Goal: Obtain resource: Obtain resource

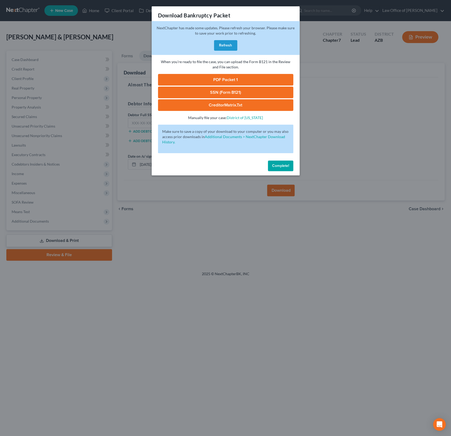
click at [290, 165] on button "Complete!" at bounding box center [280, 166] width 25 height 11
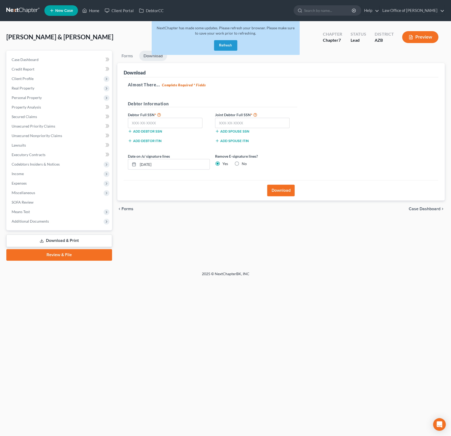
click at [235, 46] on button "Refresh" at bounding box center [225, 45] width 23 height 11
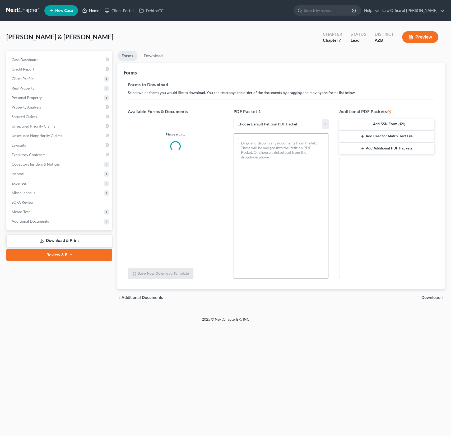
click at [92, 11] on link "Home" at bounding box center [90, 11] width 22 height 10
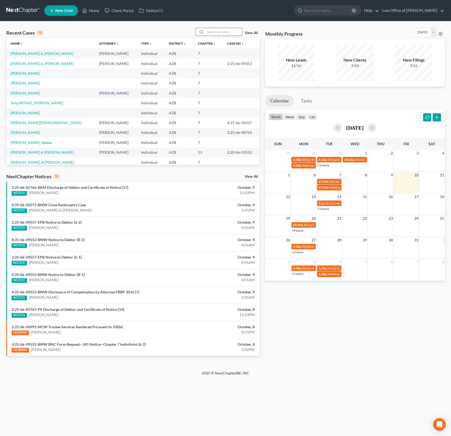
click at [219, 34] on input "search" at bounding box center [223, 32] width 37 height 8
type input "[PERSON_NAME]"
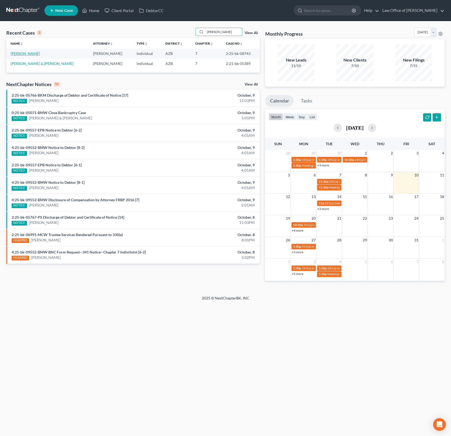
click at [25, 53] on link "[PERSON_NAME]" at bounding box center [25, 53] width 29 height 4
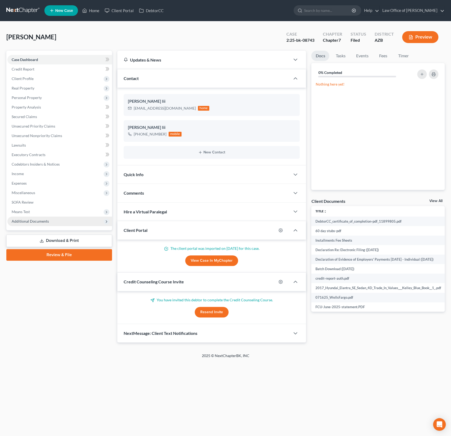
click at [38, 221] on span "Additional Documents" at bounding box center [30, 221] width 37 height 4
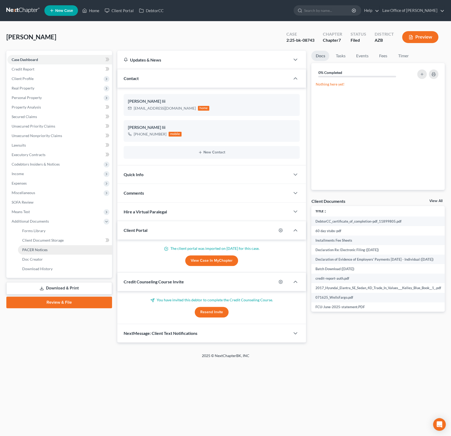
click at [39, 250] on span "PACER Notices" at bounding box center [34, 249] width 25 height 4
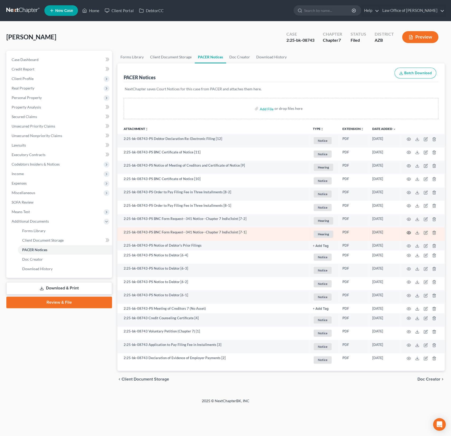
click at [409, 233] on icon "button" at bounding box center [409, 232] width 4 height 3
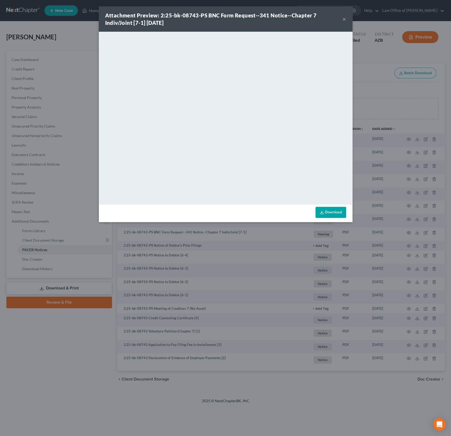
click at [343, 19] on button "×" at bounding box center [344, 19] width 4 height 6
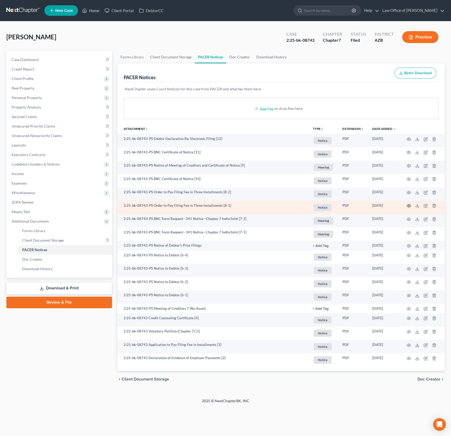
click at [409, 204] on icon "button" at bounding box center [408, 206] width 4 height 4
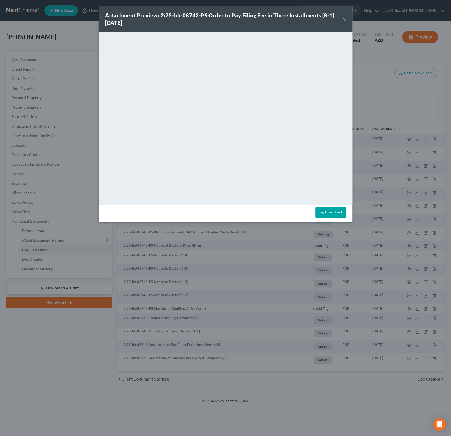
click at [347, 17] on div "Attachment Preview: 2:25-bk-08743-PS Order to Pay Filing Fee in Three Installme…" at bounding box center [226, 18] width 254 height 25
click at [344, 19] on button "×" at bounding box center [344, 19] width 4 height 6
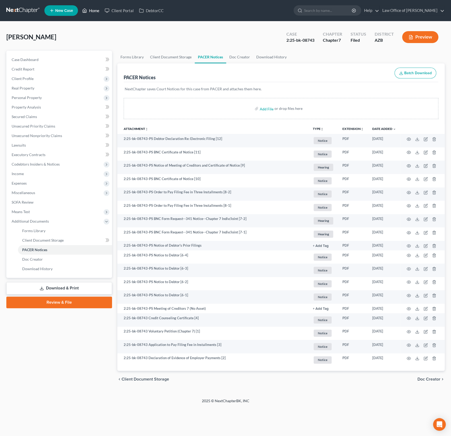
click at [98, 8] on link "Home" at bounding box center [90, 11] width 22 height 10
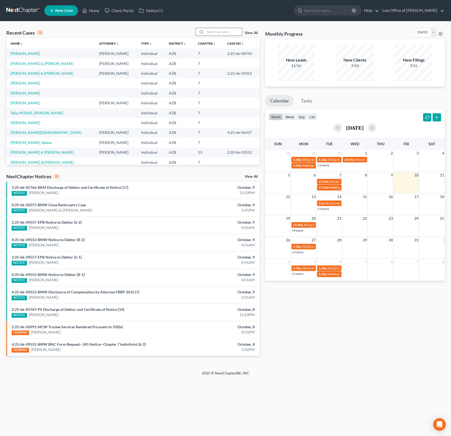
click at [222, 33] on input "search" at bounding box center [223, 32] width 37 height 8
type input "[PERSON_NAME]"
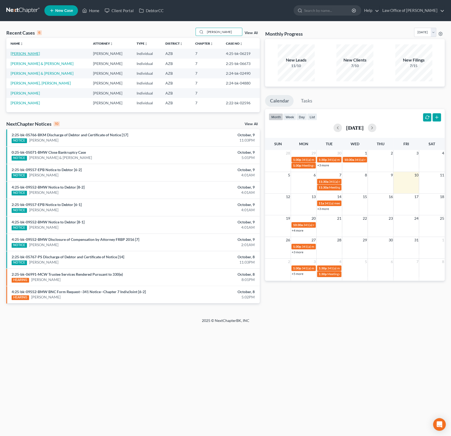
click at [29, 54] on link "[PERSON_NAME]" at bounding box center [25, 53] width 29 height 4
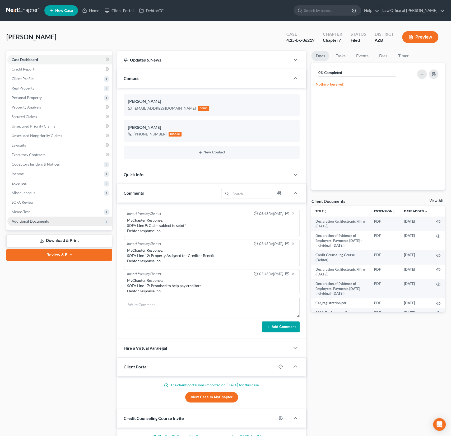
scroll to position [118, 0]
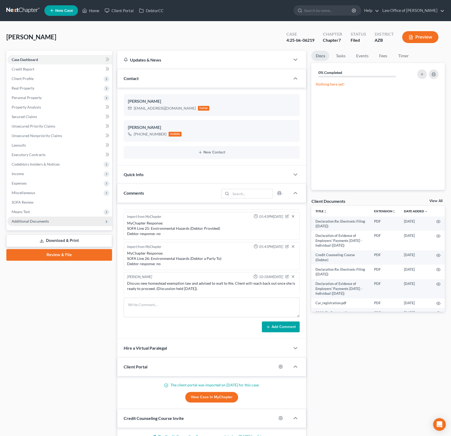
click at [33, 221] on span "Additional Documents" at bounding box center [30, 221] width 37 height 4
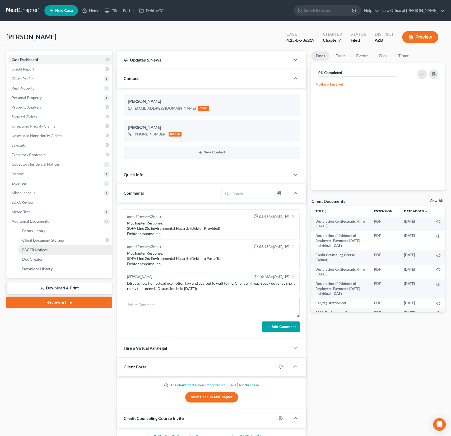
click at [34, 249] on span "PACER Notices" at bounding box center [34, 249] width 25 height 4
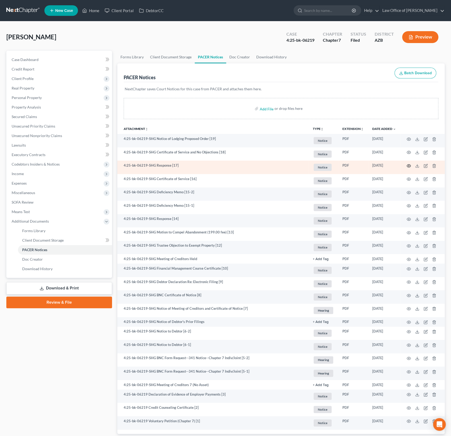
click at [408, 165] on icon "button" at bounding box center [408, 166] width 4 height 4
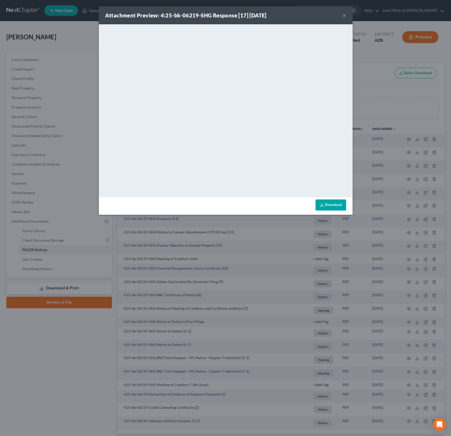
click at [343, 16] on button "×" at bounding box center [344, 15] width 4 height 6
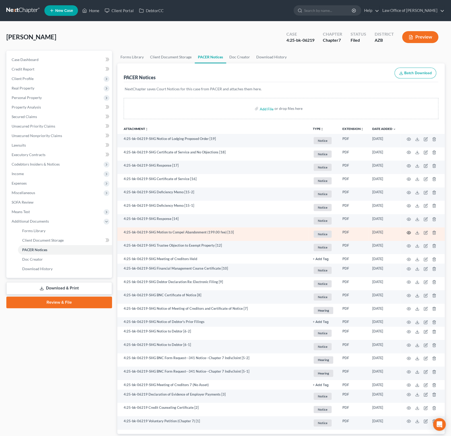
click at [407, 232] on icon "button" at bounding box center [408, 233] width 4 height 4
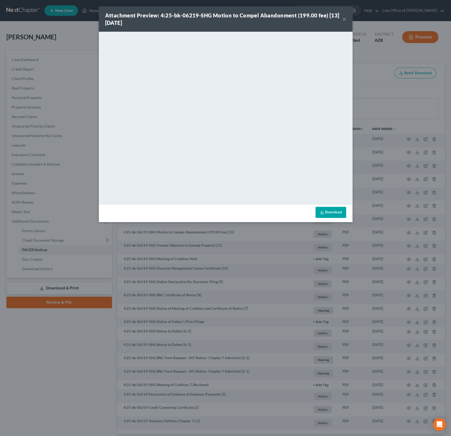
click at [345, 18] on button "×" at bounding box center [344, 19] width 4 height 6
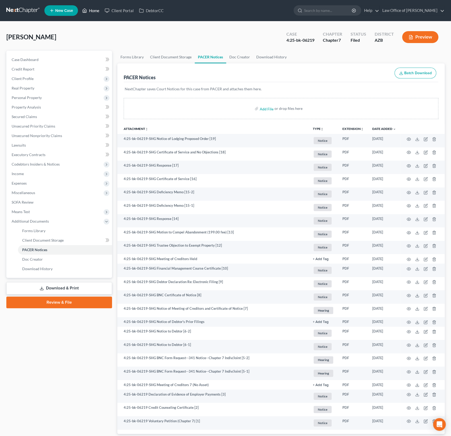
click at [99, 9] on link "Home" at bounding box center [90, 11] width 22 height 10
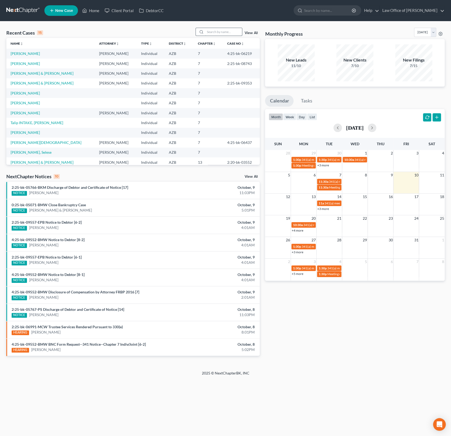
click at [223, 34] on input "search" at bounding box center [223, 32] width 37 height 8
type input "[GEOGRAPHIC_DATA]"
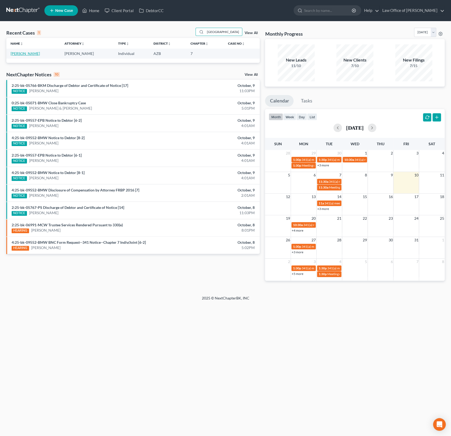
click at [37, 54] on link "[PERSON_NAME]" at bounding box center [25, 53] width 29 height 4
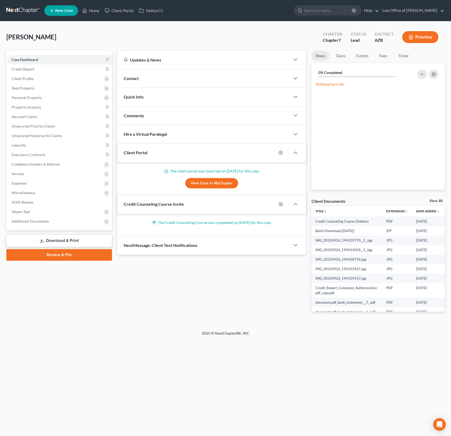
click at [102, 36] on div "[PERSON_NAME] Upgraded Chapter Chapter 7 Status Lead District [GEOGRAPHIC_DATA]…" at bounding box center [225, 39] width 438 height 23
click at [95, 13] on link "Home" at bounding box center [90, 11] width 22 height 10
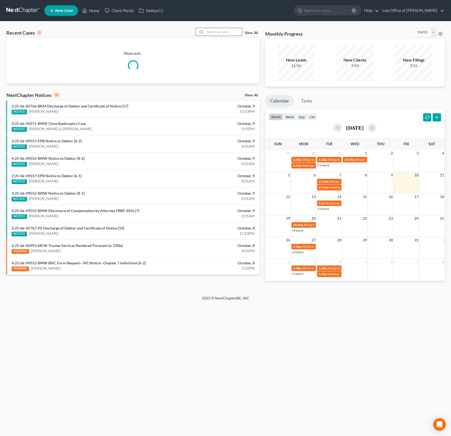
click at [235, 32] on input "search" at bounding box center [223, 32] width 37 height 8
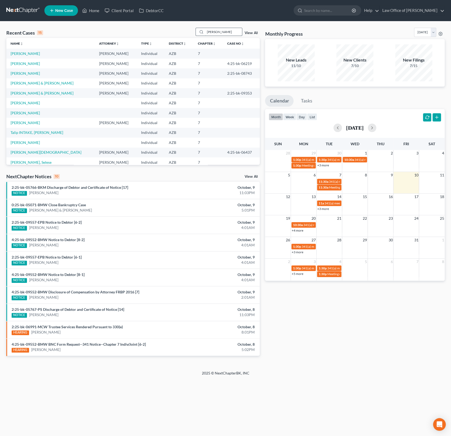
type input "[PERSON_NAME]"
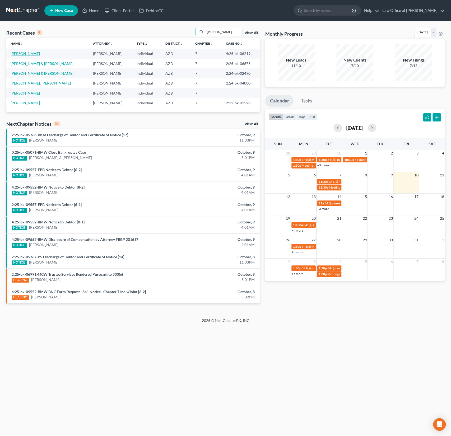
click at [30, 53] on link "[PERSON_NAME]" at bounding box center [25, 53] width 29 height 4
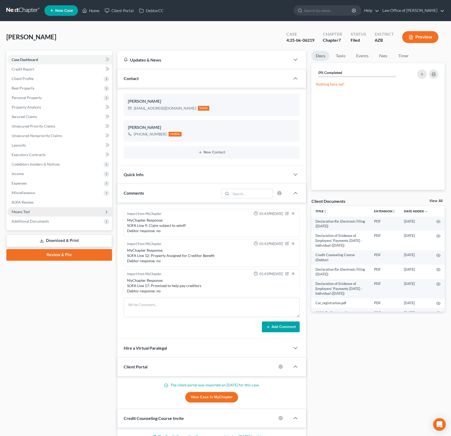
scroll to position [118, 0]
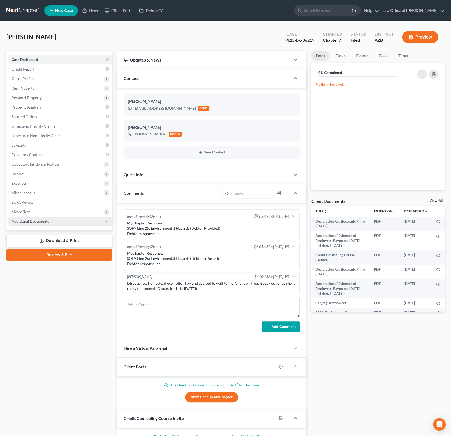
click at [33, 221] on span "Additional Documents" at bounding box center [30, 221] width 37 height 4
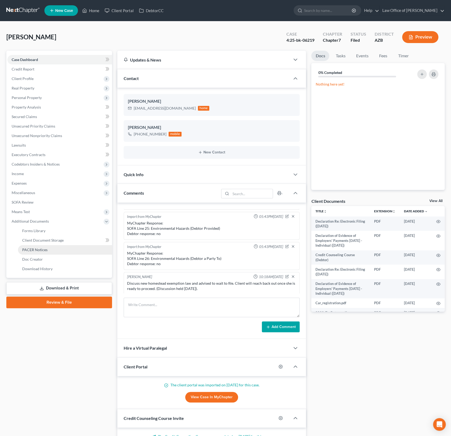
click at [34, 249] on span "PACER Notices" at bounding box center [34, 249] width 25 height 4
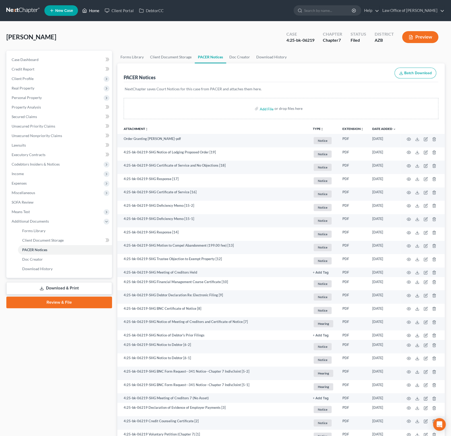
click at [94, 9] on link "Home" at bounding box center [90, 11] width 22 height 10
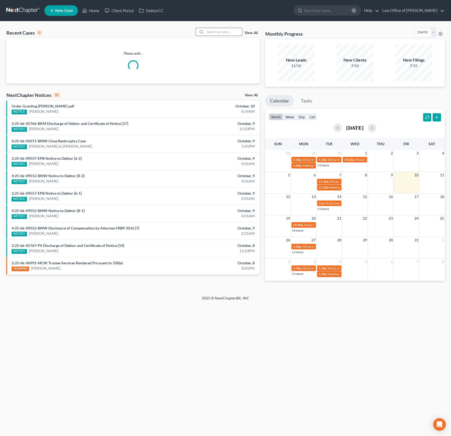
click at [228, 33] on input "search" at bounding box center [223, 32] width 37 height 8
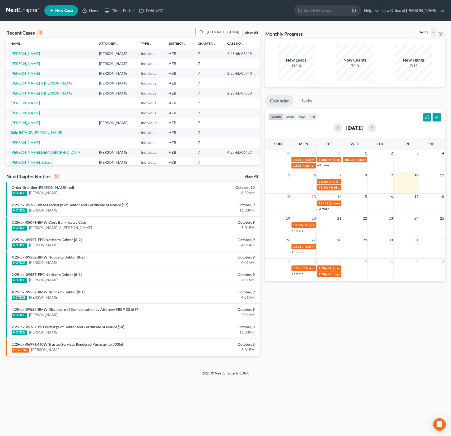
type input "[GEOGRAPHIC_DATA]"
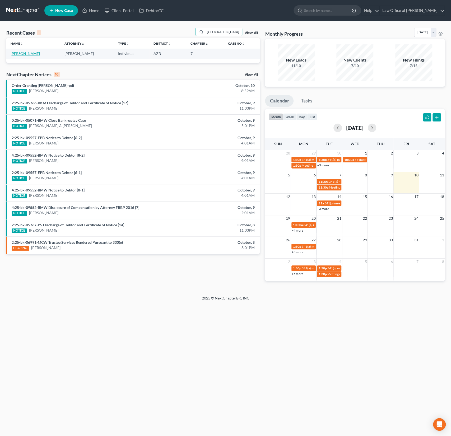
click at [31, 53] on link "[PERSON_NAME]" at bounding box center [25, 53] width 29 height 4
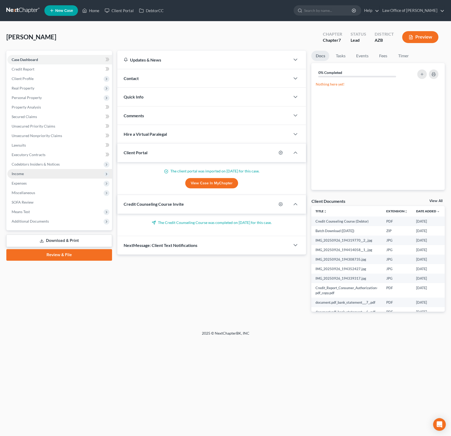
click at [21, 170] on span "Income" at bounding box center [59, 174] width 105 height 10
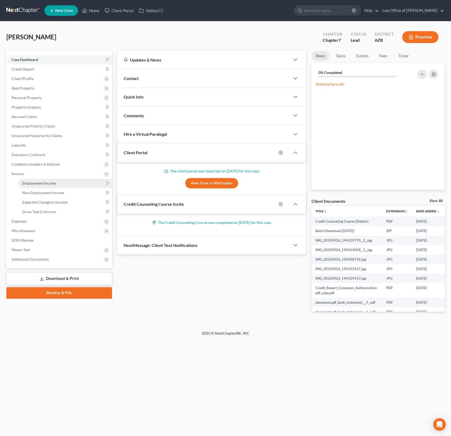
click at [30, 180] on link "Employment Income" at bounding box center [65, 184] width 94 height 10
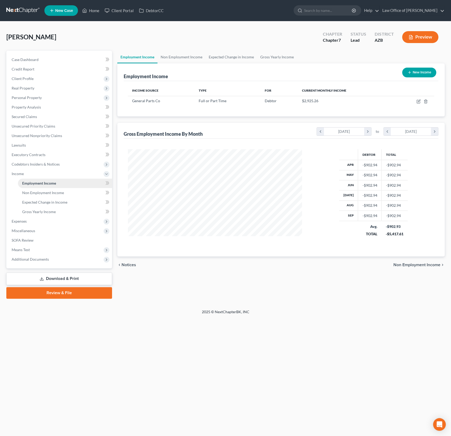
scroll to position [94, 185]
click at [27, 260] on span "Additional Documents" at bounding box center [30, 259] width 37 height 4
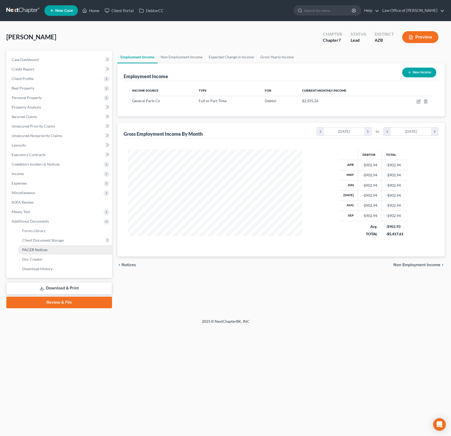
click at [36, 250] on span "PACER Notices" at bounding box center [34, 249] width 25 height 4
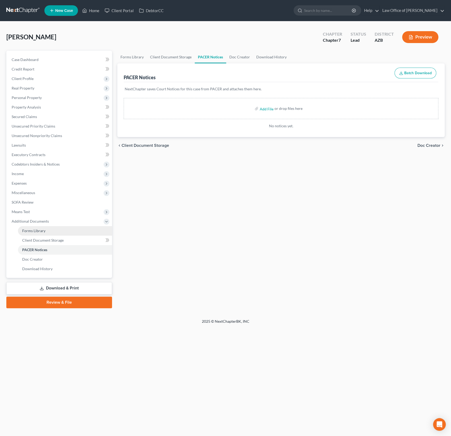
click at [37, 232] on span "Forms Library" at bounding box center [33, 230] width 23 height 4
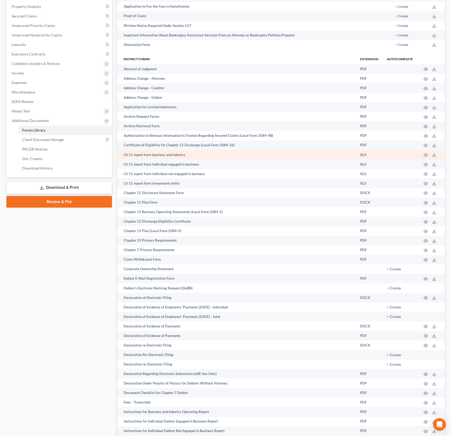
scroll to position [102, 0]
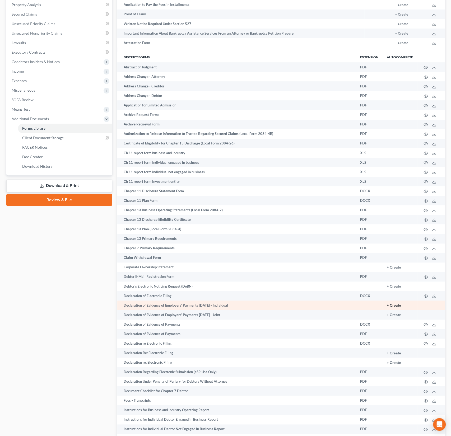
click at [399, 305] on button "+ Create" at bounding box center [394, 306] width 14 height 4
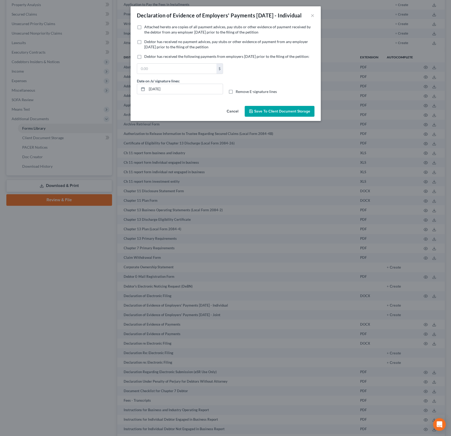
click at [172, 35] on label "Attached hereto are copies of all payment advices, pay stubs or other evidence …" at bounding box center [229, 29] width 170 height 11
click at [150, 28] on input "Attached hereto are copies of all payment advices, pay stubs or other evidence …" at bounding box center [147, 25] width 3 height 3
checkbox input "true"
click at [268, 114] on span "Save to Client Document Storage" at bounding box center [282, 111] width 56 height 4
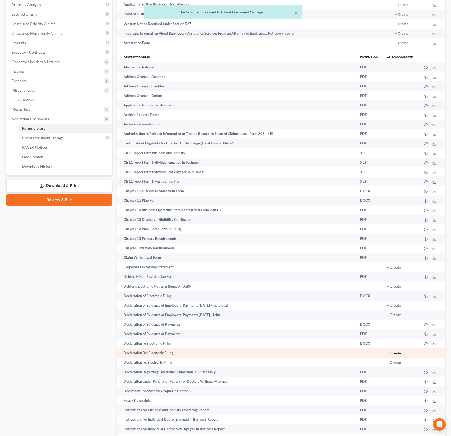
click at [394, 354] on button "+ Create" at bounding box center [394, 354] width 14 height 4
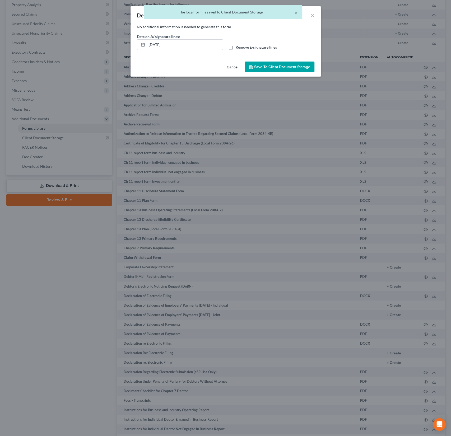
click at [276, 64] on button "Save to Client Document Storage" at bounding box center [280, 67] width 70 height 11
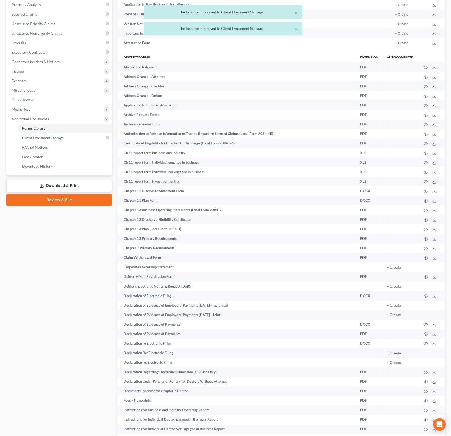
click at [80, 184] on link "Download & Print" at bounding box center [59, 186] width 106 height 12
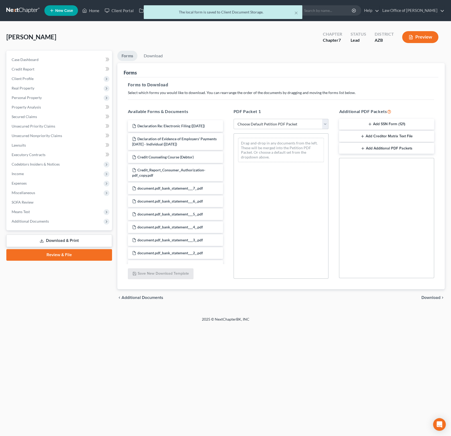
click at [268, 122] on select "Choose Default Petition PDF Packet Complete Bankruptcy Petition (all forms and …" at bounding box center [280, 124] width 95 height 11
select select "0"
click at [233, 119] on select "Choose Default Petition PDF Packet Complete Bankruptcy Petition (all forms and …" at bounding box center [280, 124] width 95 height 11
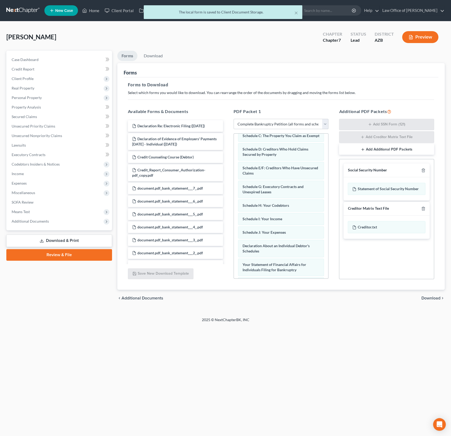
scroll to position [174, 0]
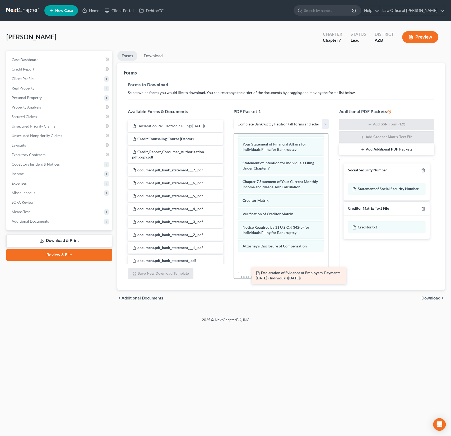
drag, startPoint x: 174, startPoint y: 138, endPoint x: 296, endPoint y: 271, distance: 181.7
click at [227, 271] on div "Declaration of Evidence of Employers' Payments [DATE] - Individual ([DATE]) Dec…" at bounding box center [176, 330] width 104 height 420
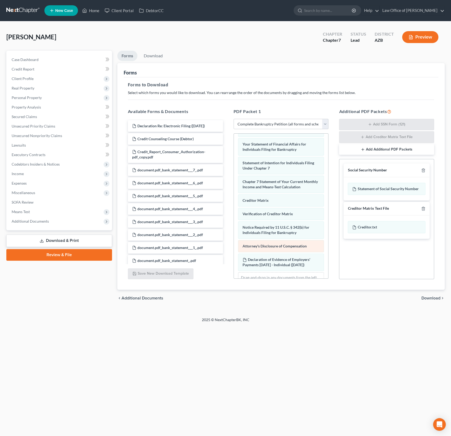
scroll to position [198, 0]
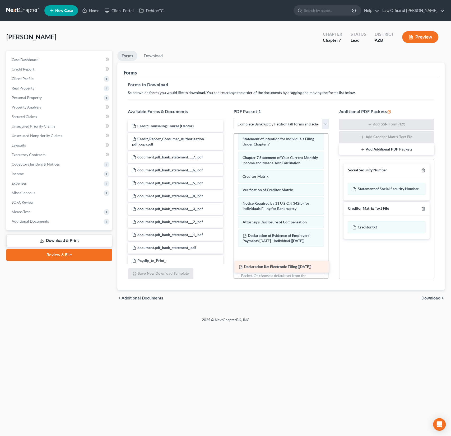
drag, startPoint x: 176, startPoint y: 125, endPoint x: 282, endPoint y: 265, distance: 175.8
click at [227, 265] on div "Declaration Re: Electronic Filing ([DATE]) Declaration Re: Electronic Filing ([…" at bounding box center [176, 323] width 104 height 407
click at [320, 295] on div "chevron_left Additional Documents Download chevron_right" at bounding box center [280, 298] width 327 height 17
click at [432, 298] on span "Download" at bounding box center [430, 298] width 19 height 4
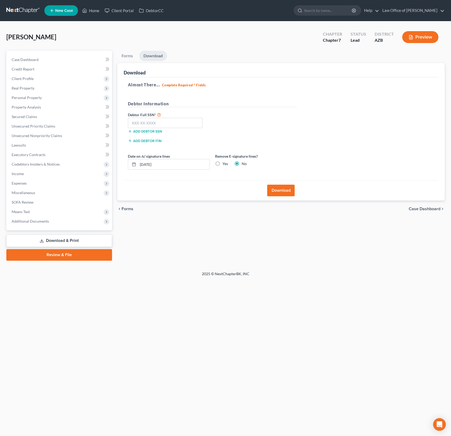
click at [222, 165] on label "Yes" at bounding box center [225, 163] width 6 height 5
click at [224, 165] on input "Yes" at bounding box center [225, 162] width 3 height 3
radio input "true"
radio input "false"
click at [282, 190] on button "Download" at bounding box center [280, 191] width 27 height 12
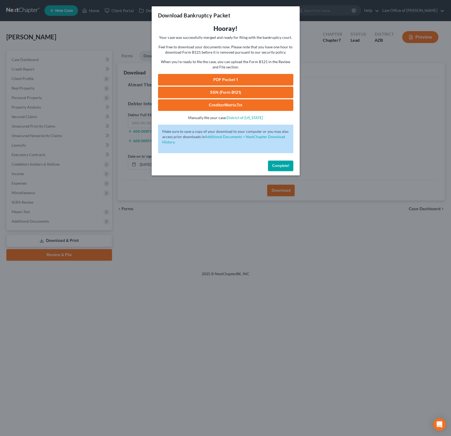
click at [223, 80] on link "PDF Packet 1" at bounding box center [225, 80] width 135 height 12
click at [276, 171] on div "Complete!" at bounding box center [226, 166] width 148 height 17
click at [281, 165] on span "Complete!" at bounding box center [280, 165] width 17 height 4
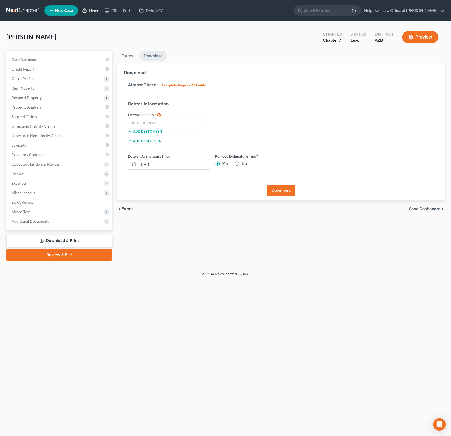
click at [97, 11] on link "Home" at bounding box center [90, 11] width 22 height 10
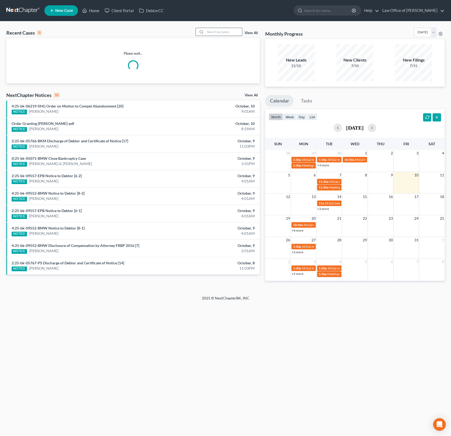
click at [232, 32] on input "search" at bounding box center [223, 32] width 37 height 8
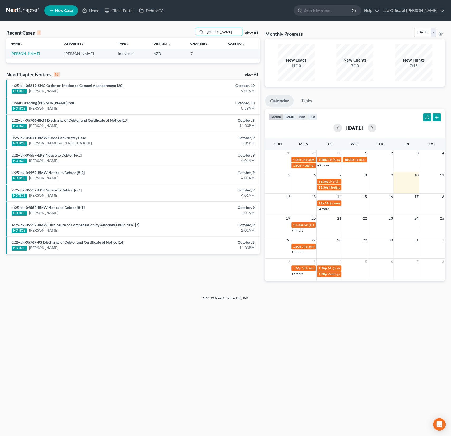
type input "[PERSON_NAME]"
click at [33, 50] on td "[PERSON_NAME]" at bounding box center [33, 54] width 54 height 10
click at [27, 52] on link "[PERSON_NAME]" at bounding box center [25, 53] width 29 height 4
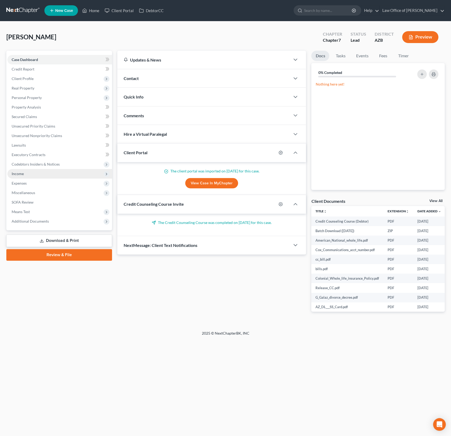
click at [21, 173] on span "Income" at bounding box center [18, 173] width 12 height 4
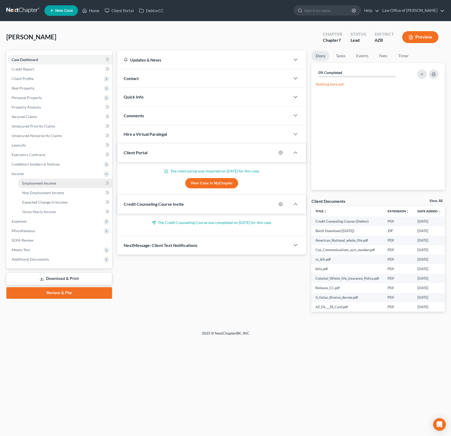
click at [35, 184] on span "Employment Income" at bounding box center [39, 183] width 34 height 4
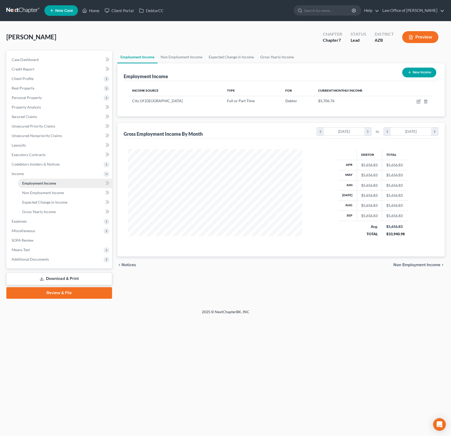
scroll to position [94, 185]
click at [31, 258] on span "Additional Documents" at bounding box center [30, 259] width 37 height 4
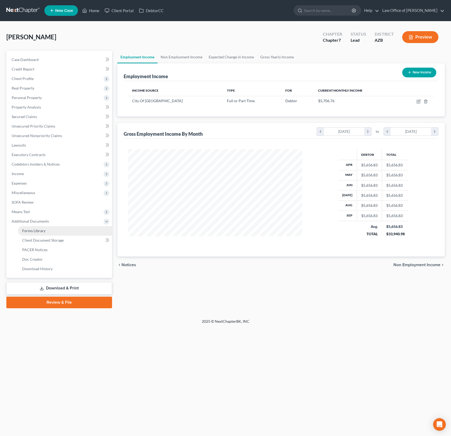
click at [38, 232] on span "Forms Library" at bounding box center [33, 230] width 23 height 4
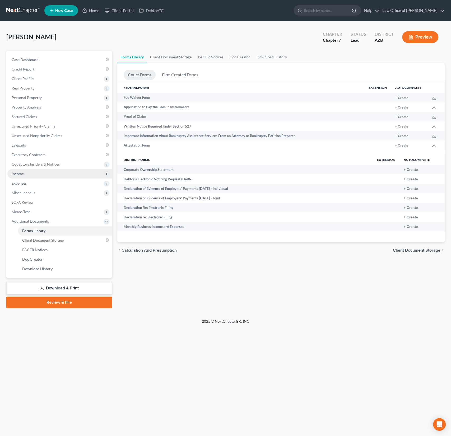
click at [25, 175] on span "Income" at bounding box center [59, 174] width 105 height 10
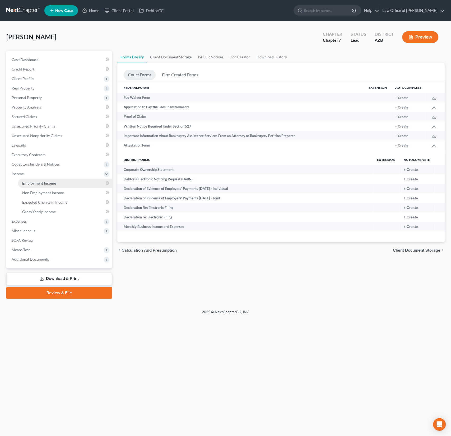
click at [44, 185] on link "Employment Income" at bounding box center [65, 184] width 94 height 10
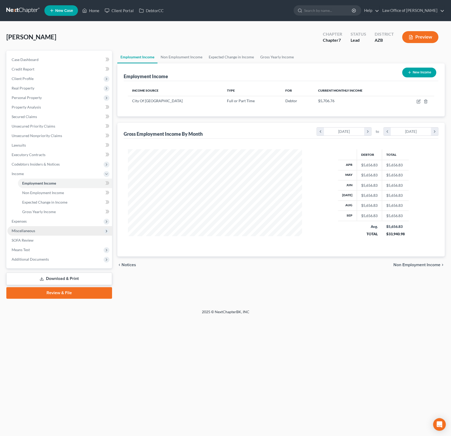
scroll to position [94, 185]
click at [32, 260] on span "Additional Documents" at bounding box center [30, 259] width 37 height 4
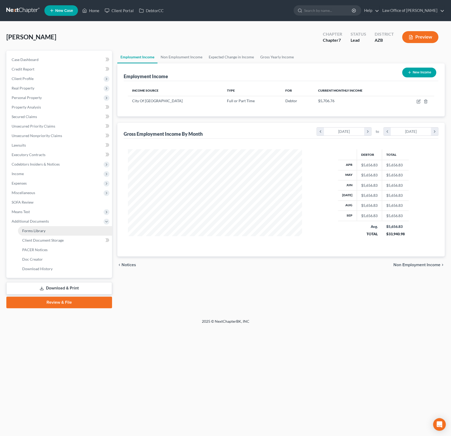
click at [37, 232] on span "Forms Library" at bounding box center [33, 230] width 23 height 4
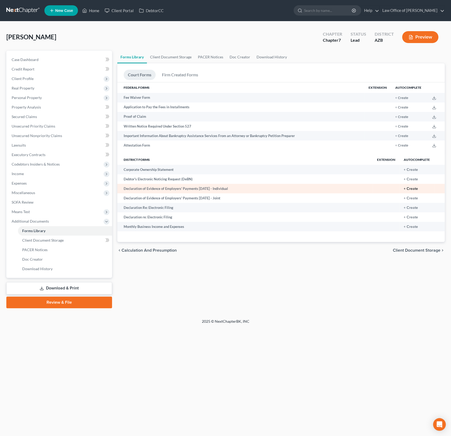
click at [412, 189] on button "+ Create" at bounding box center [411, 189] width 14 height 4
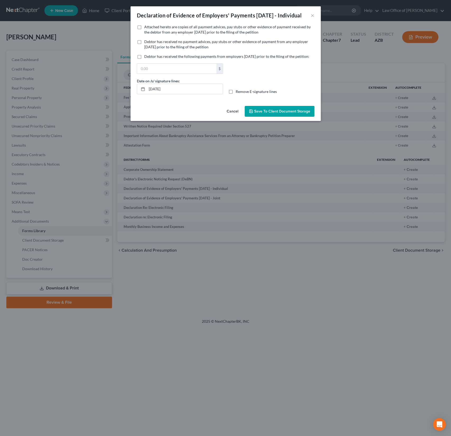
click at [176, 34] on span "Attached hereto are copies of all payment advices, pay stubs or other evidence …" at bounding box center [227, 30] width 166 height 10
click at [150, 28] on input "Attached hereto are copies of all payment advices, pay stubs or other evidence …" at bounding box center [147, 25] width 3 height 3
checkbox input "true"
click at [284, 114] on span "Save to Client Document Storage" at bounding box center [282, 111] width 56 height 4
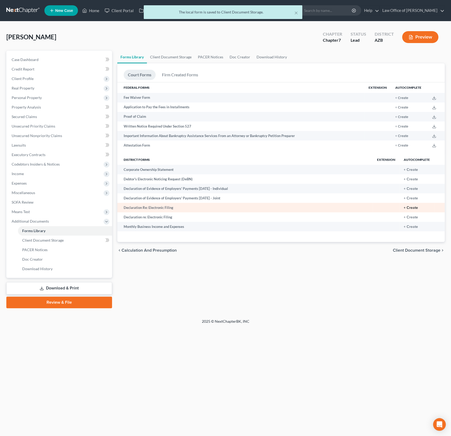
click at [413, 208] on button "+ Create" at bounding box center [411, 208] width 14 height 4
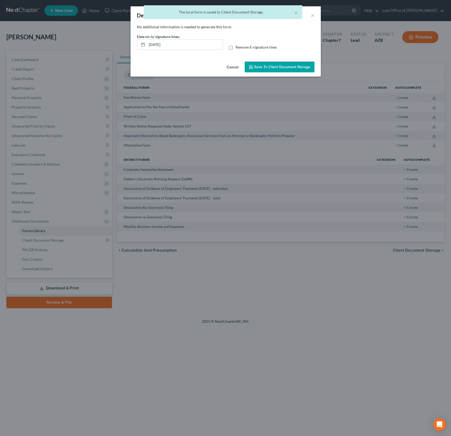
click at [265, 66] on span "Save to Client Document Storage" at bounding box center [282, 67] width 56 height 4
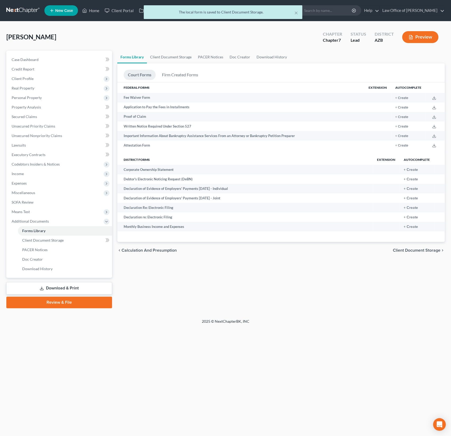
click at [77, 286] on link "Download & Print" at bounding box center [59, 288] width 106 height 12
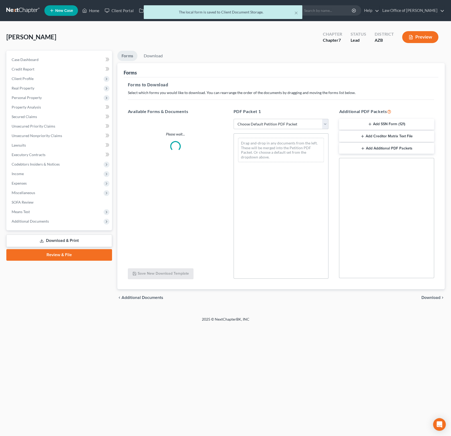
click at [275, 125] on select "Choose Default Petition PDF Packet Complete Bankruptcy Petition (all forms and …" at bounding box center [280, 124] width 95 height 11
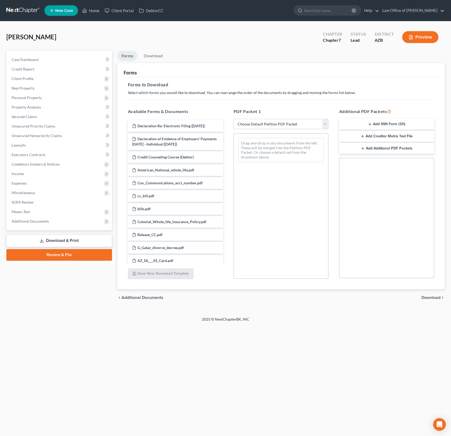
select select "0"
click at [233, 119] on select "Choose Default Petition PDF Packet Complete Bankruptcy Petition (all forms and …" at bounding box center [280, 124] width 95 height 11
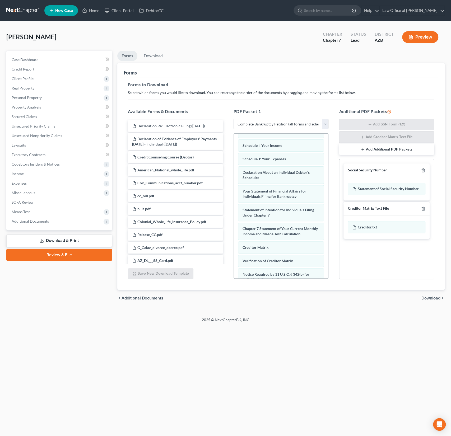
scroll to position [174, 0]
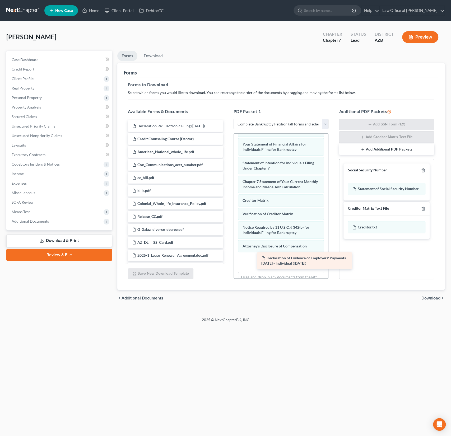
drag, startPoint x: 173, startPoint y: 143, endPoint x: 294, endPoint y: 262, distance: 169.9
click at [227, 262] on div "Declaration of Evidence of Employers' Payments [DATE] - Individual ([DATE]) Dec…" at bounding box center [176, 406] width 104 height 573
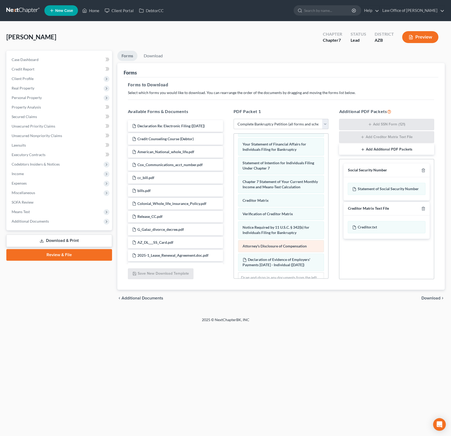
scroll to position [198, 0]
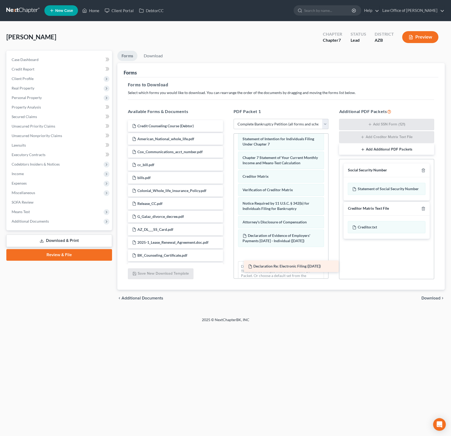
drag, startPoint x: 181, startPoint y: 128, endPoint x: 296, endPoint y: 269, distance: 182.2
click at [227, 269] on div "Declaration Re: Electronic Filing ([DATE]) Declaration Re: Electronic Filing ([…" at bounding box center [176, 400] width 104 height 560
click at [306, 326] on div "Home New Case Client Portal DebtorCC Law Office of [PERSON_NAME] Sanchez [EMAIL…" at bounding box center [225, 218] width 451 height 436
click at [432, 298] on span "Download" at bounding box center [430, 298] width 19 height 4
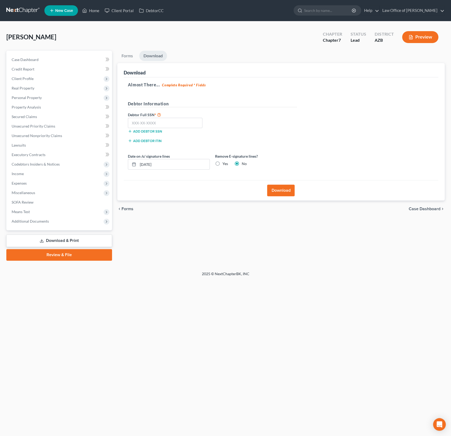
click at [221, 164] on div "Yes" at bounding box center [221, 163] width 13 height 5
click at [222, 161] on label "Yes" at bounding box center [225, 163] width 6 height 5
click at [224, 161] on input "Yes" at bounding box center [225, 162] width 3 height 3
radio input "true"
radio input "false"
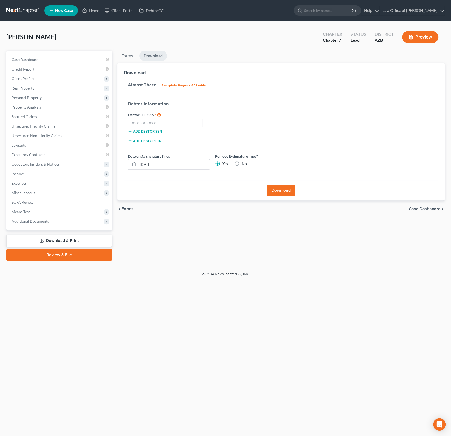
click at [283, 189] on button "Download" at bounding box center [280, 191] width 27 height 12
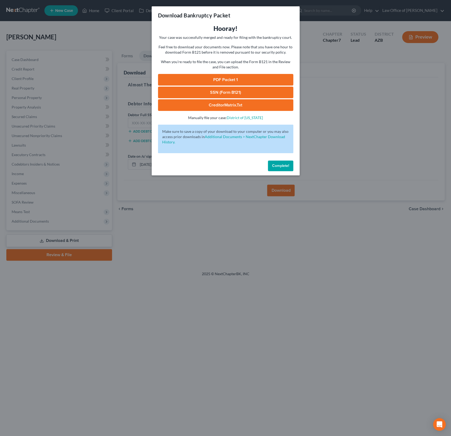
click at [239, 79] on link "PDF Packet 1" at bounding box center [225, 80] width 135 height 12
click at [284, 168] on button "Complete!" at bounding box center [280, 166] width 25 height 11
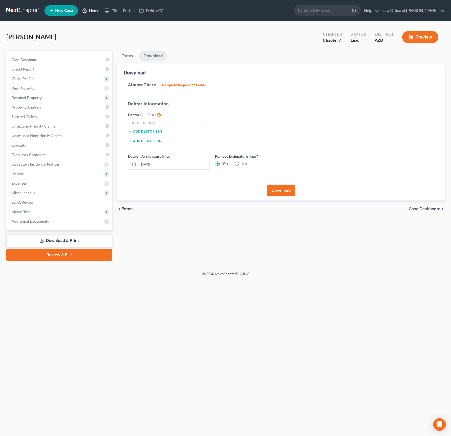
click at [96, 14] on link "Home" at bounding box center [90, 11] width 22 height 10
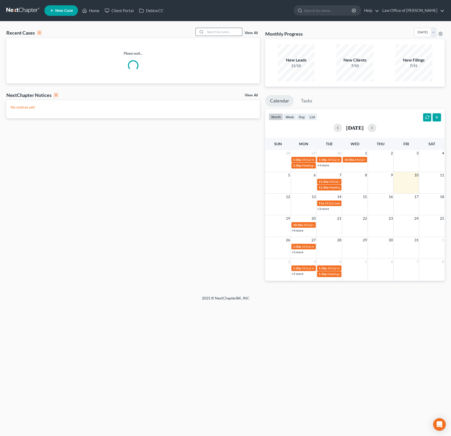
click at [223, 32] on input "search" at bounding box center [223, 32] width 37 height 8
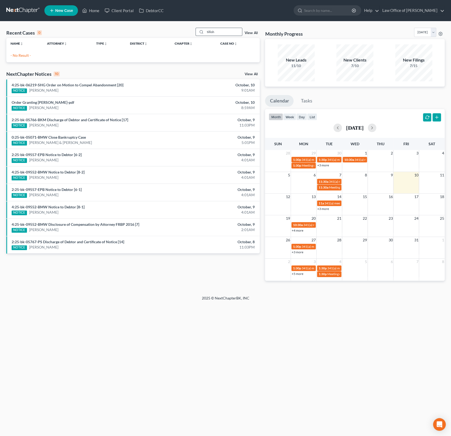
click at [224, 36] on div "tillish" at bounding box center [218, 32] width 47 height 8
click at [223, 32] on input "tillish" at bounding box center [223, 32] width 37 height 8
type input "till"
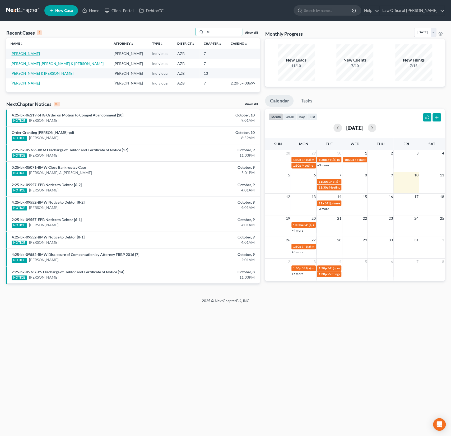
click at [26, 52] on link "[PERSON_NAME]" at bounding box center [25, 53] width 29 height 4
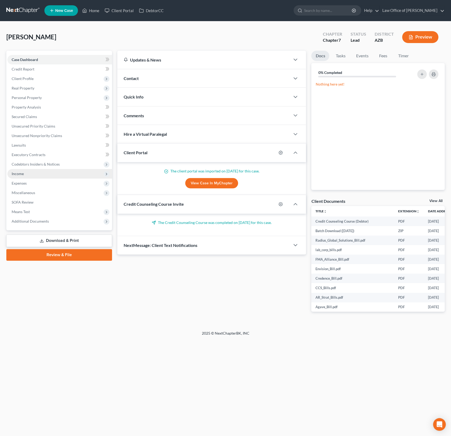
click at [20, 176] on span "Income" at bounding box center [59, 174] width 105 height 10
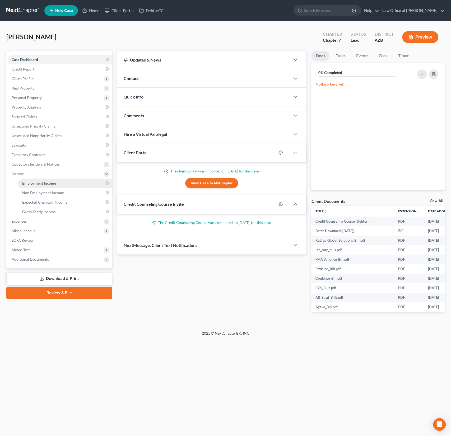
click at [29, 185] on span "Employment Income" at bounding box center [39, 183] width 34 height 4
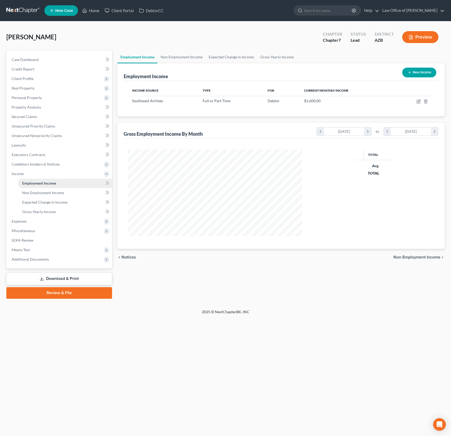
scroll to position [94, 185]
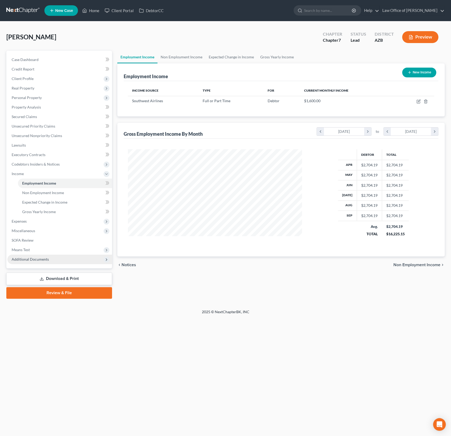
click at [40, 255] on span "Additional Documents" at bounding box center [59, 260] width 105 height 10
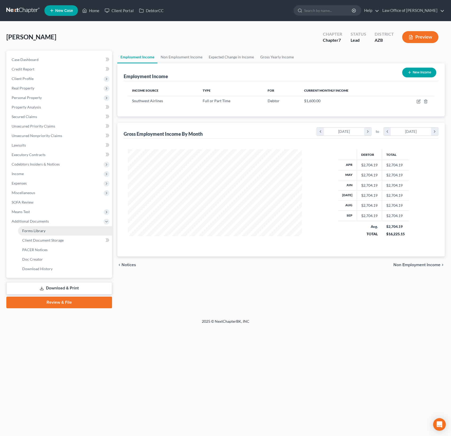
click at [40, 229] on span "Forms Library" at bounding box center [33, 230] width 23 height 4
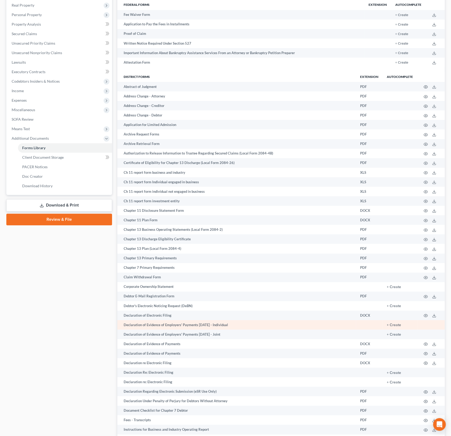
scroll to position [85, 0]
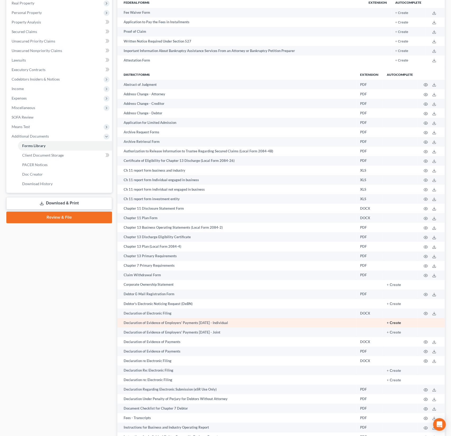
click at [396, 321] on button "+ Create" at bounding box center [394, 323] width 14 height 4
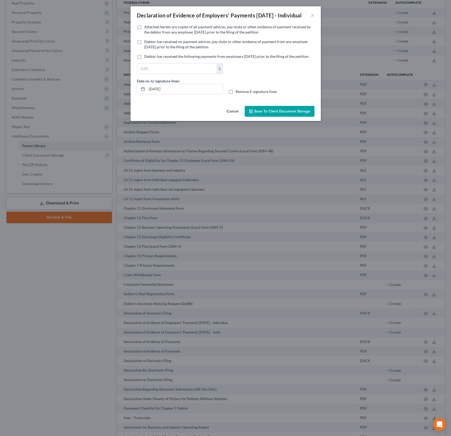
click at [175, 35] on label "Attached hereto are copies of all payment advices, pay stubs or other evidence …" at bounding box center [229, 29] width 170 height 11
click at [150, 28] on input "Attached hereto are copies of all payment advices, pay stubs or other evidence …" at bounding box center [147, 25] width 3 height 3
checkbox input "true"
click at [278, 114] on span "Save to Client Document Storage" at bounding box center [282, 111] width 56 height 4
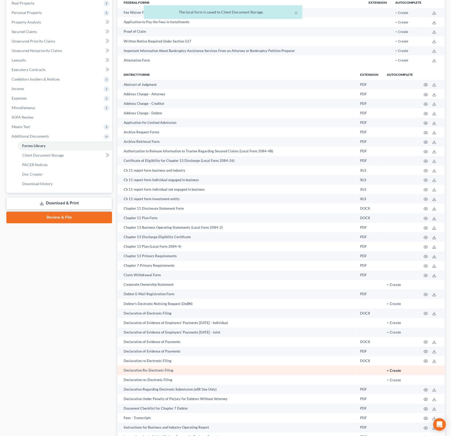
click at [398, 371] on button "+ Create" at bounding box center [394, 371] width 14 height 4
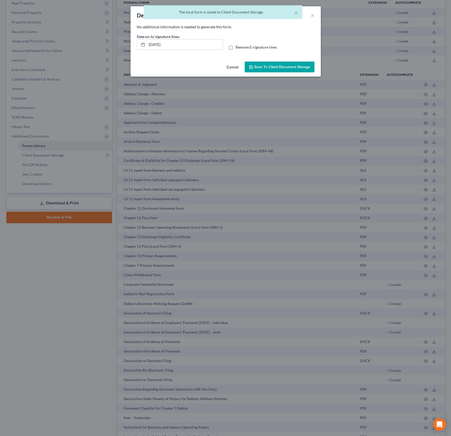
click at [281, 69] on span "Save to Client Document Storage" at bounding box center [282, 67] width 56 height 4
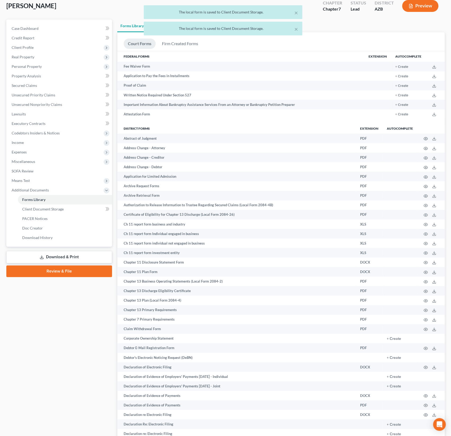
scroll to position [0, 0]
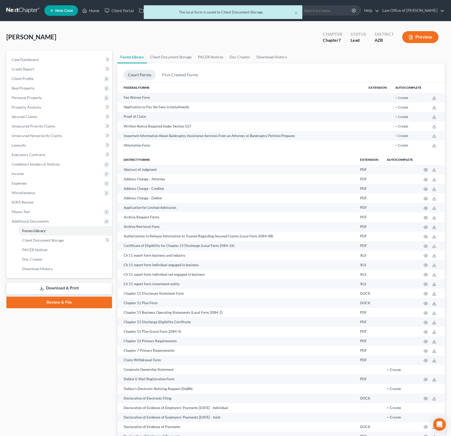
click at [71, 287] on link "Download & Print" at bounding box center [59, 288] width 106 height 12
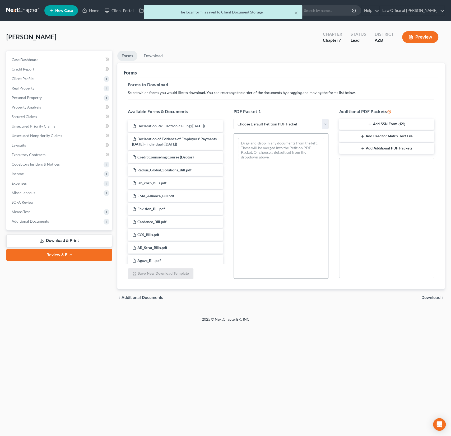
click at [257, 122] on select "Choose Default Petition PDF Packet Complete Bankruptcy Petition (all forms and …" at bounding box center [280, 124] width 95 height 11
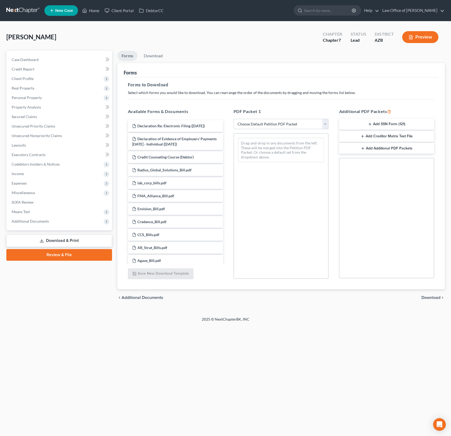
select select "0"
click at [233, 119] on select "Choose Default Petition PDF Packet Complete Bankruptcy Petition (all forms and …" at bounding box center [280, 124] width 95 height 11
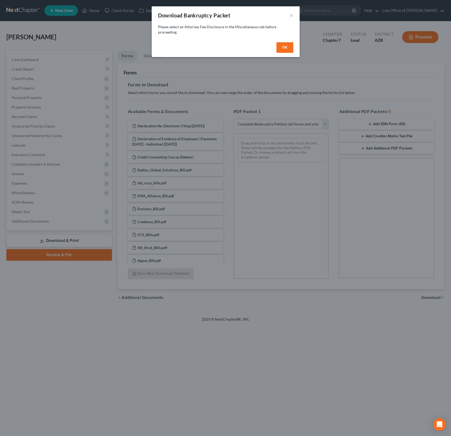
click at [281, 43] on button "OK" at bounding box center [284, 47] width 17 height 11
select select
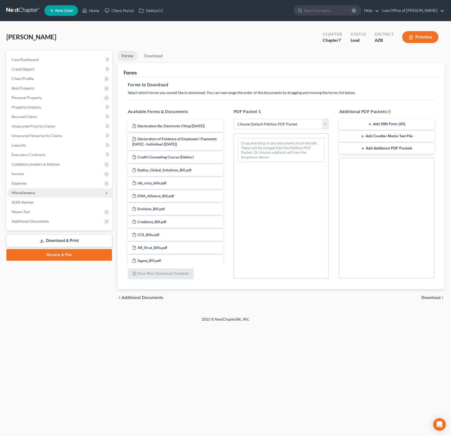
click at [24, 193] on span "Miscellaneous" at bounding box center [24, 192] width 24 height 4
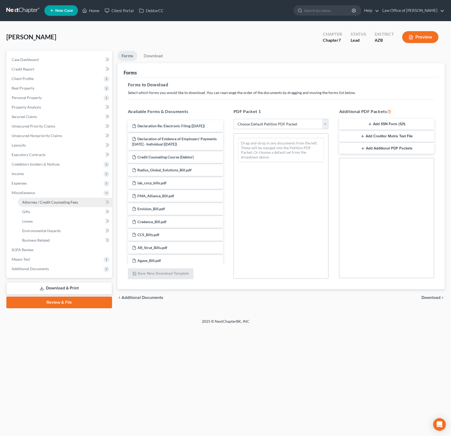
click at [31, 198] on link "Attorney / Credit Counseling Fees" at bounding box center [65, 203] width 94 height 10
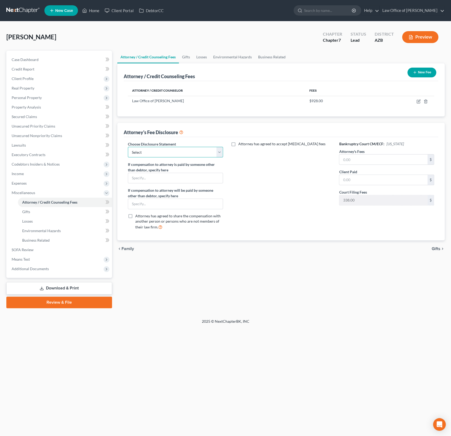
click at [163, 150] on select "Select Chapter 7 Chapter 13 Disclosure" at bounding box center [175, 152] width 95 height 11
select select "0"
click at [128, 147] on select "Select Chapter 7 Chapter 13 Disclosure" at bounding box center [175, 152] width 95 height 11
click at [363, 157] on input "text" at bounding box center [383, 159] width 88 height 10
type input "928"
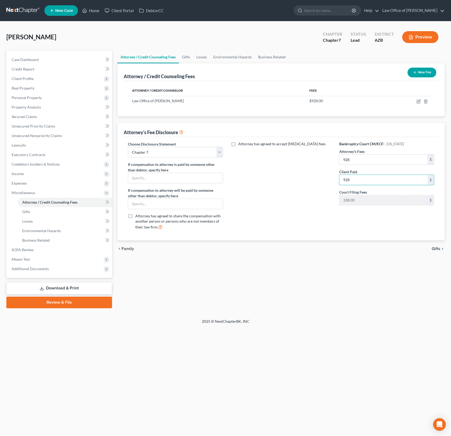
type input "928"
click at [374, 288] on div "Attorney / Credit Counseling Fees Gifts Losses Environmental Hazards Business R…" at bounding box center [281, 179] width 332 height 257
click at [78, 286] on link "Download & Print" at bounding box center [59, 288] width 106 height 12
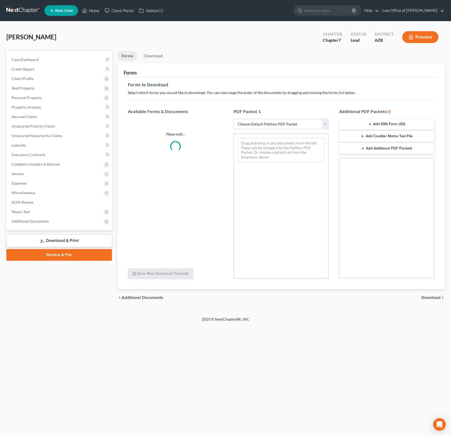
click at [275, 127] on select "Choose Default Petition PDF Packet Complete Bankruptcy Petition (all forms and …" at bounding box center [280, 124] width 95 height 11
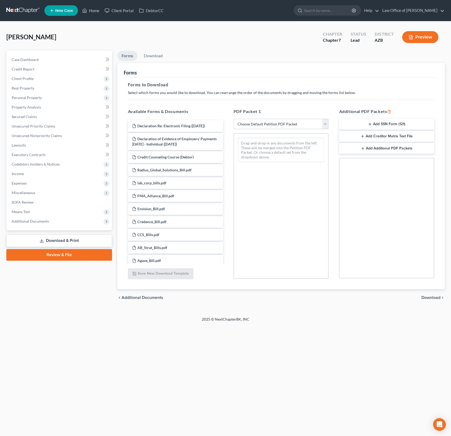
select select "0"
click at [233, 119] on select "Choose Default Petition PDF Packet Complete Bankruptcy Petition (all forms and …" at bounding box center [280, 124] width 95 height 11
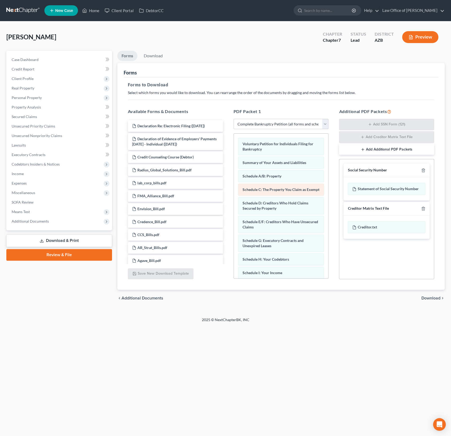
scroll to position [174, 0]
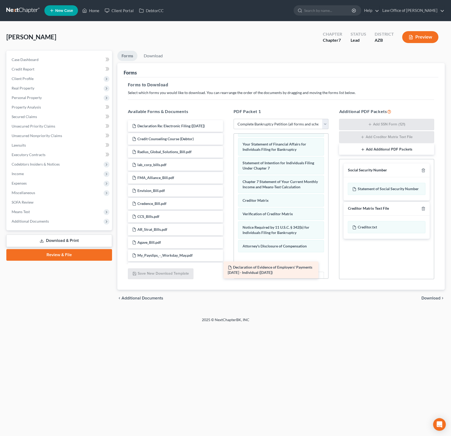
drag, startPoint x: 179, startPoint y: 142, endPoint x: 280, endPoint y: 263, distance: 157.5
click at [227, 263] on div "Declaration of Evidence of Employers' Payments [DATE] - Individual ([DATE]) Dec…" at bounding box center [176, 346] width 104 height 452
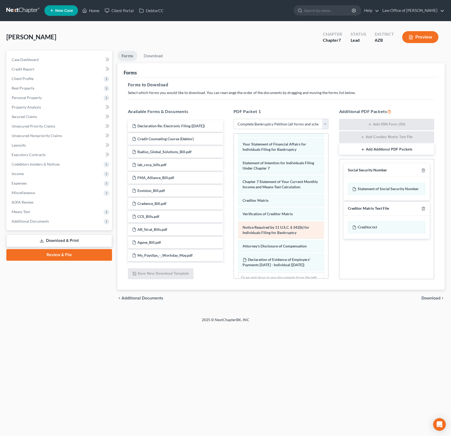
scroll to position [198, 0]
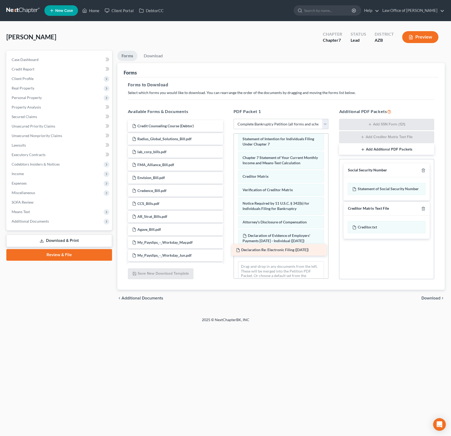
drag, startPoint x: 173, startPoint y: 126, endPoint x: 279, endPoint y: 251, distance: 164.3
click at [227, 251] on div "Declaration Re: Electronic Filing ([DATE]) Declaration Re: Electronic Filing ([…" at bounding box center [176, 339] width 104 height 439
click at [301, 288] on div "Forms to Download Select which forms you would like to download. You can rearra…" at bounding box center [281, 183] width 315 height 213
click at [394, 312] on div "[PERSON_NAME] Upgraded Chapter Chapter 7 Status Lead District AZB Preview Petit…" at bounding box center [225, 169] width 451 height 296
click at [428, 299] on span "Download" at bounding box center [430, 298] width 19 height 4
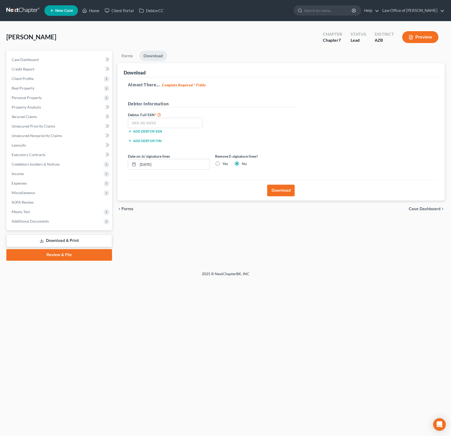
click at [223, 166] on div "Remove E-signature lines? Yes No" at bounding box center [255, 161] width 87 height 16
click at [222, 163] on label "Yes" at bounding box center [225, 163] width 6 height 5
click at [224, 163] on input "Yes" at bounding box center [225, 162] width 3 height 3
radio input "true"
radio input "false"
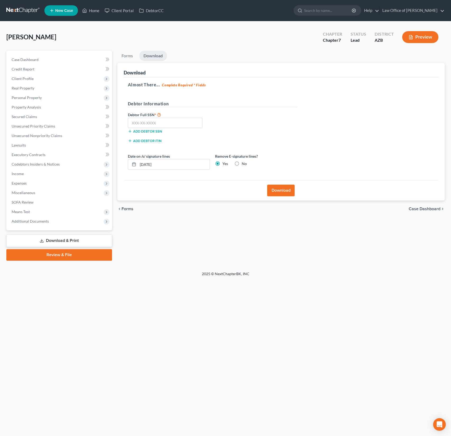
click at [282, 189] on button "Download" at bounding box center [280, 191] width 27 height 12
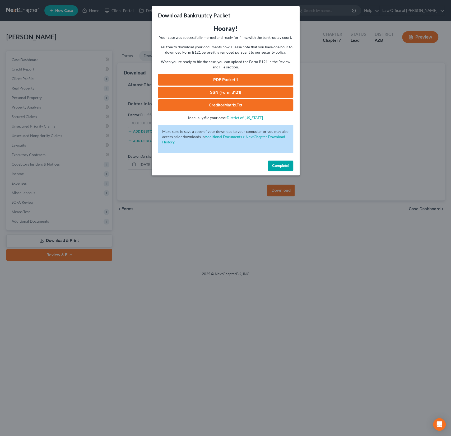
click at [221, 82] on link "PDF Packet 1" at bounding box center [225, 80] width 135 height 12
click at [281, 164] on span "Complete!" at bounding box center [280, 165] width 17 height 4
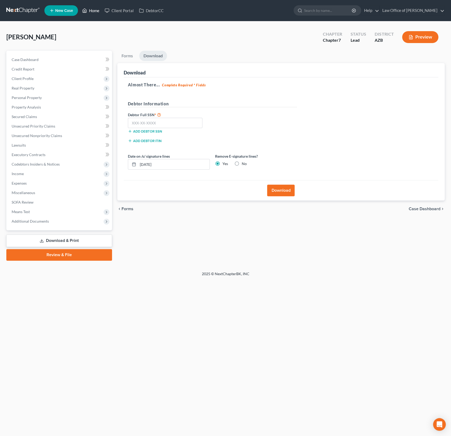
click at [98, 11] on link "Home" at bounding box center [90, 11] width 22 height 10
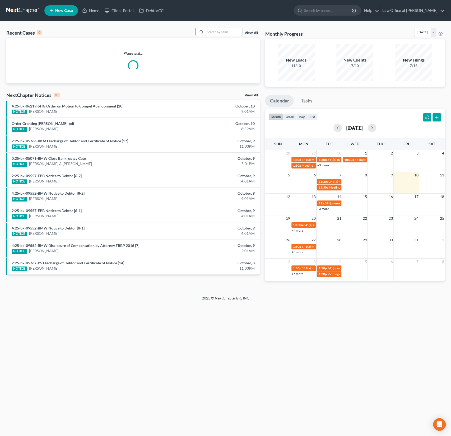
click at [221, 29] on input "search" at bounding box center [223, 32] width 37 height 8
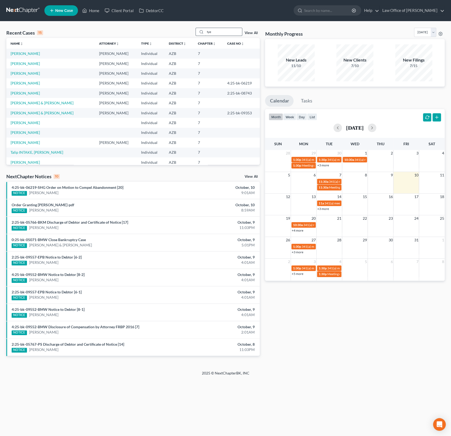
type input "tye"
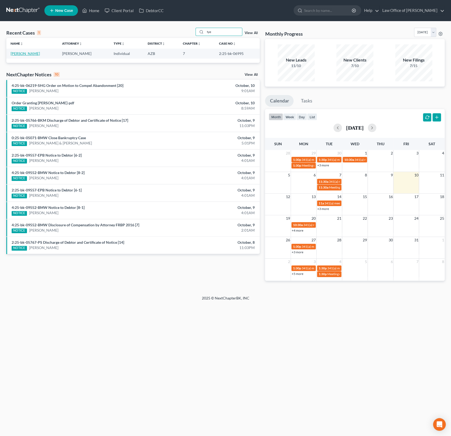
click at [27, 55] on link "[PERSON_NAME]" at bounding box center [25, 53] width 29 height 4
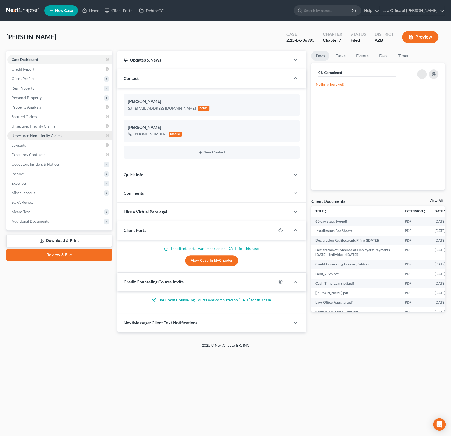
click at [44, 136] on span "Unsecured Nonpriority Claims" at bounding box center [37, 135] width 50 height 4
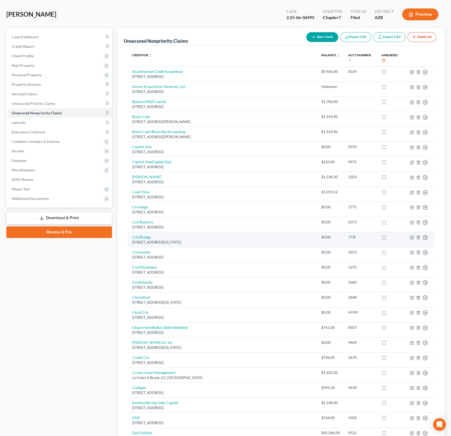
scroll to position [25, 0]
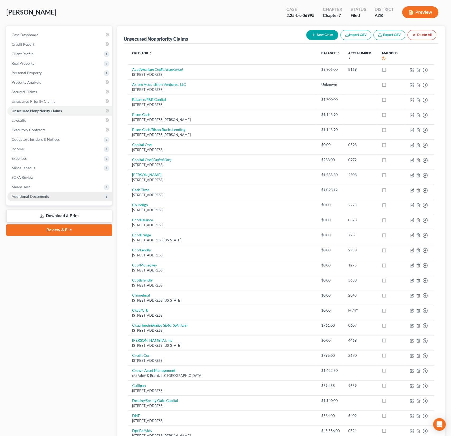
click at [67, 196] on span "Additional Documents" at bounding box center [59, 197] width 105 height 10
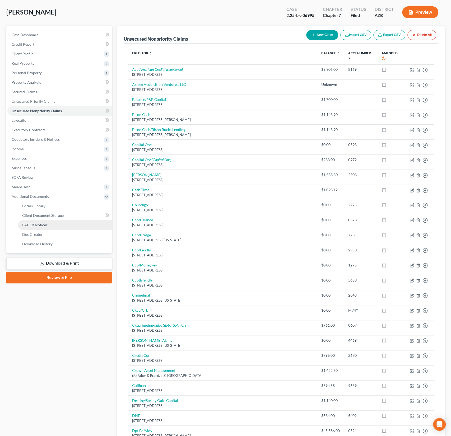
click at [45, 226] on span "PACER Notices" at bounding box center [34, 225] width 25 height 4
